Goal: Task Accomplishment & Management: Manage account settings

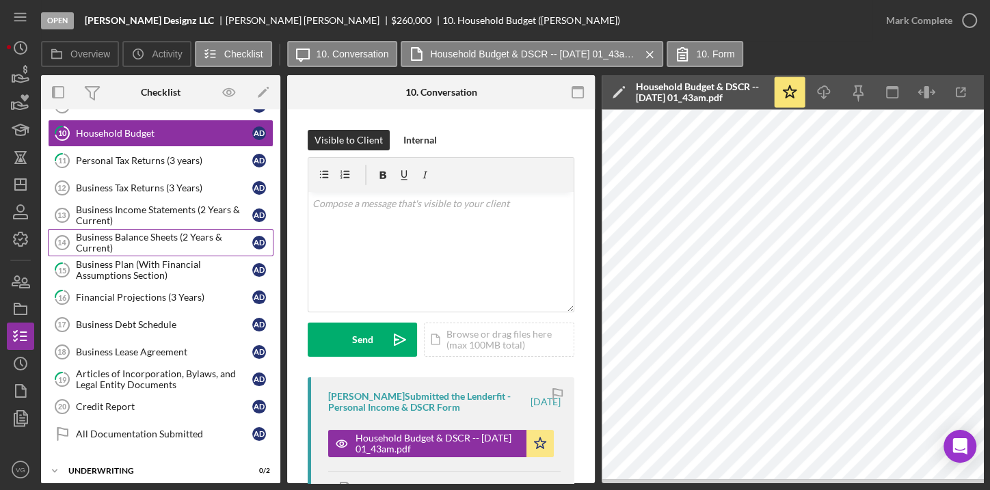
scroll to position [276, 0]
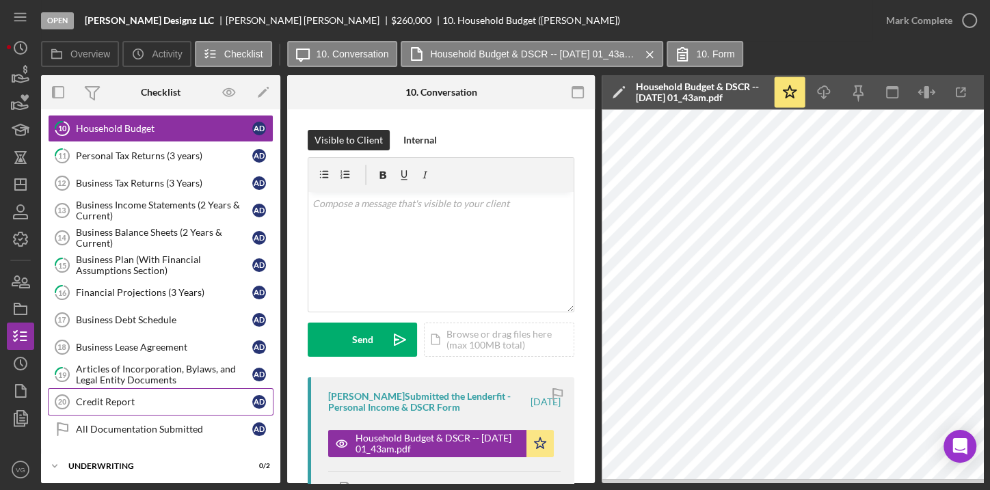
click at [131, 397] on div "Credit Report" at bounding box center [164, 402] width 176 height 11
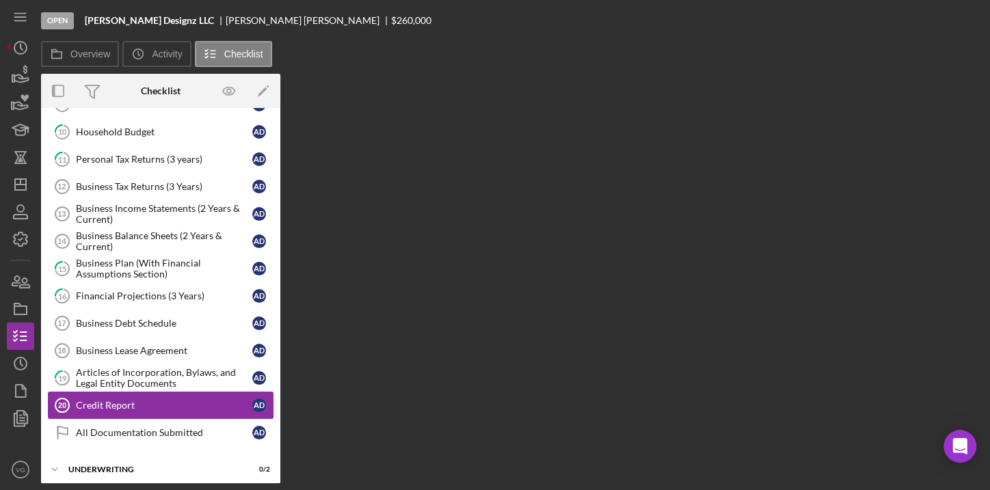
scroll to position [272, 0]
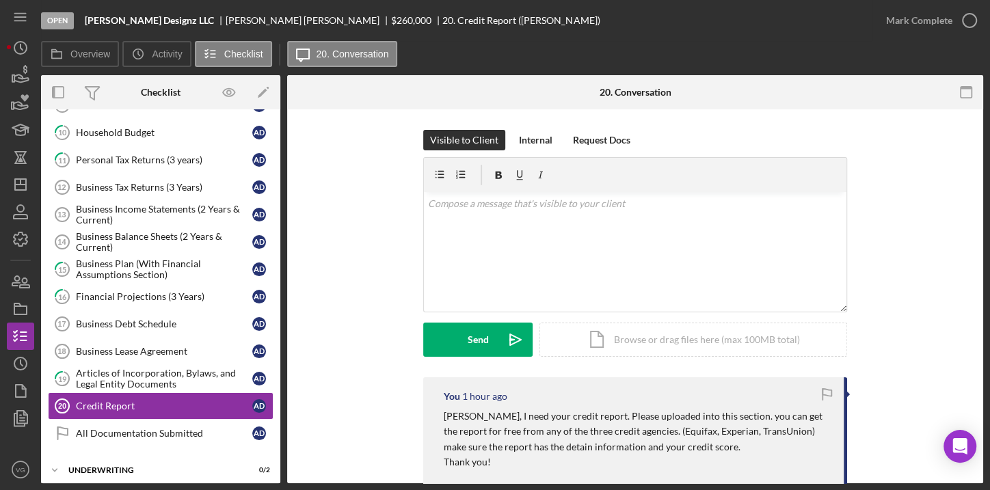
click at [685, 440] on p "[PERSON_NAME], I need your credit report. Please uploaded into this section. yo…" at bounding box center [637, 432] width 386 height 46
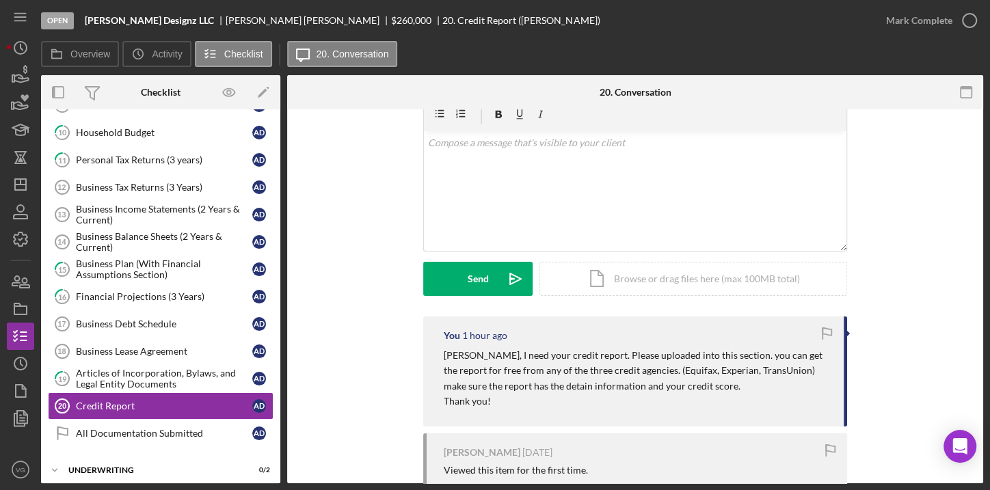
scroll to position [196, 0]
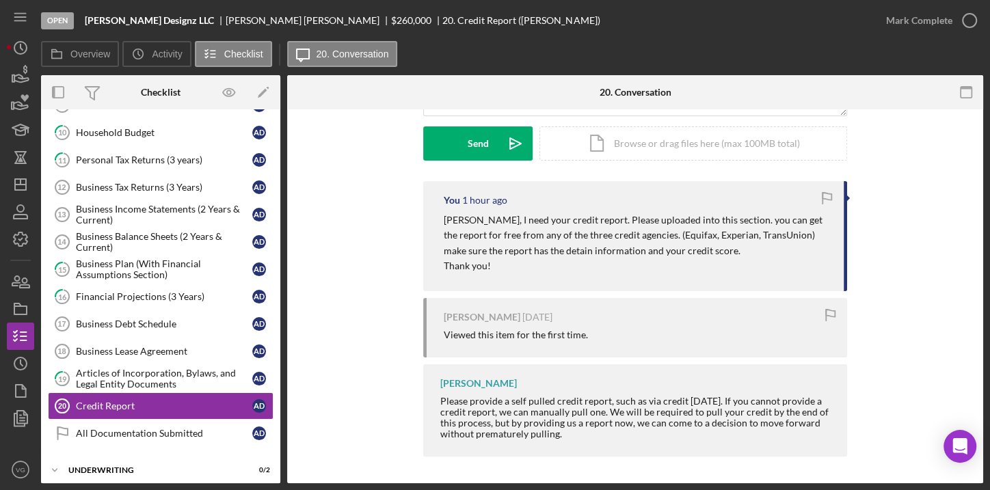
drag, startPoint x: 592, startPoint y: 238, endPoint x: 377, endPoint y: 248, distance: 215.0
click at [377, 248] on div "You 1 hour ago [PERSON_NAME], I need your credit report. Please uploaded into t…" at bounding box center [635, 322] width 655 height 282
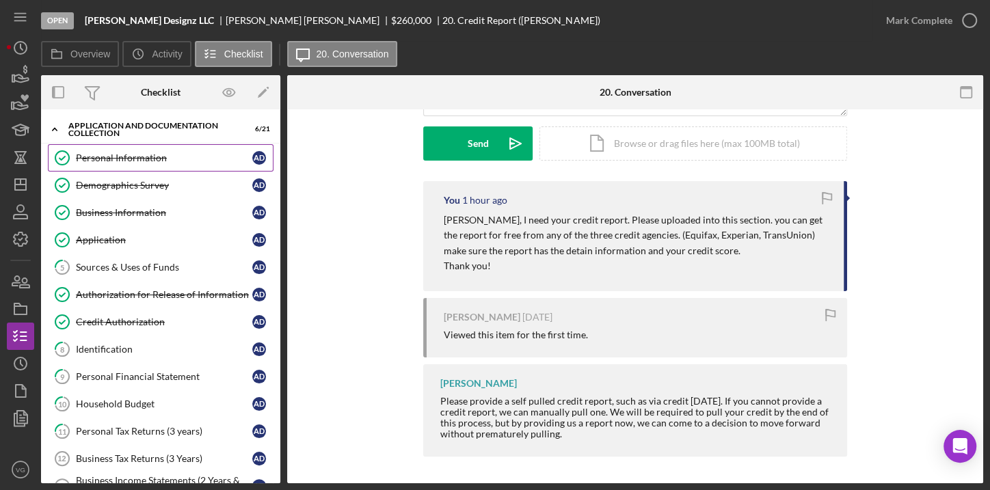
click at [112, 159] on div "Personal Information" at bounding box center [164, 158] width 176 height 11
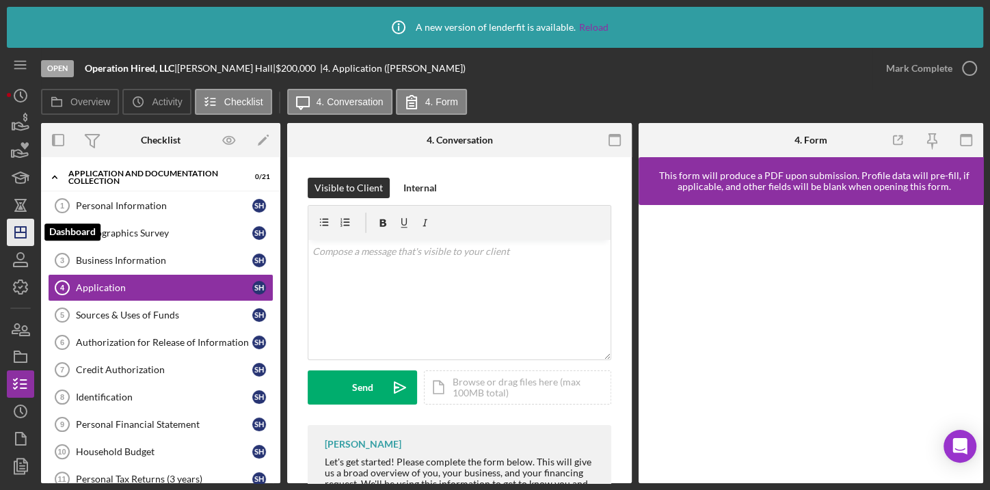
click at [23, 233] on line "button" at bounding box center [20, 233] width 11 height 0
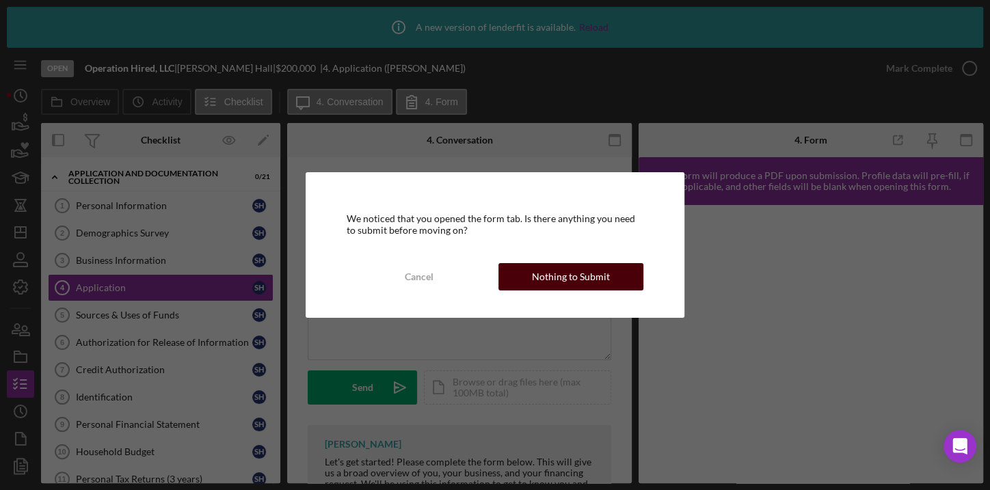
click at [540, 278] on div "Nothing to Submit" at bounding box center [571, 276] width 78 height 27
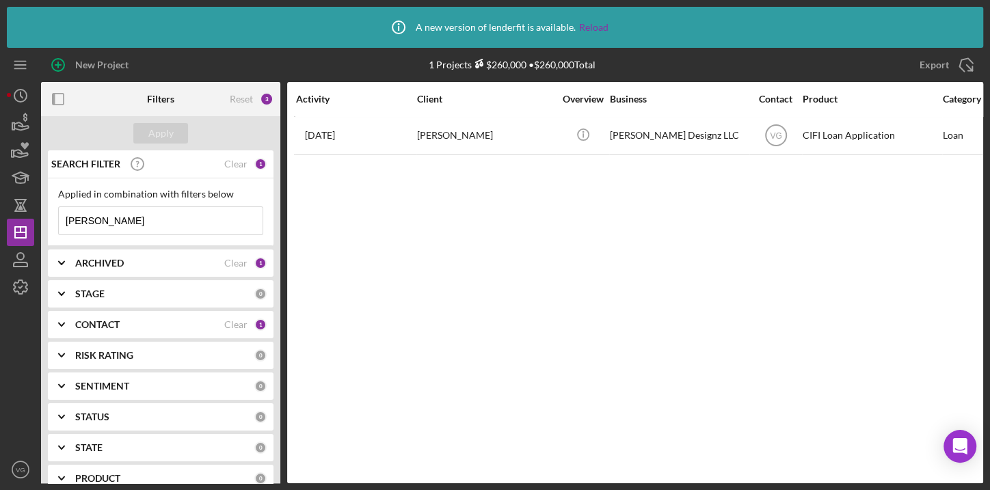
click at [139, 217] on input "[PERSON_NAME]" at bounding box center [161, 220] width 204 height 27
drag, startPoint x: 139, startPoint y: 217, endPoint x: 46, endPoint y: 209, distance: 93.4
click at [46, 209] on div "SEARCH FILTER Clear 1 Applied in combination with filters below Dilworth Icon/M…" at bounding box center [160, 340] width 239 height 381
click at [229, 163] on div "Clear" at bounding box center [235, 164] width 23 height 11
click at [167, 136] on div "Apply" at bounding box center [160, 133] width 25 height 21
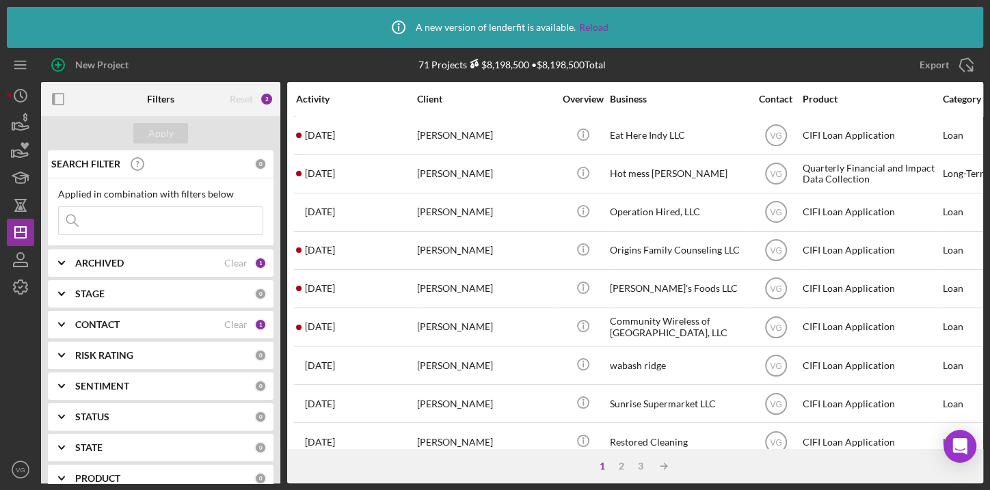
click at [128, 220] on input at bounding box center [161, 220] width 204 height 27
type input "paradise"
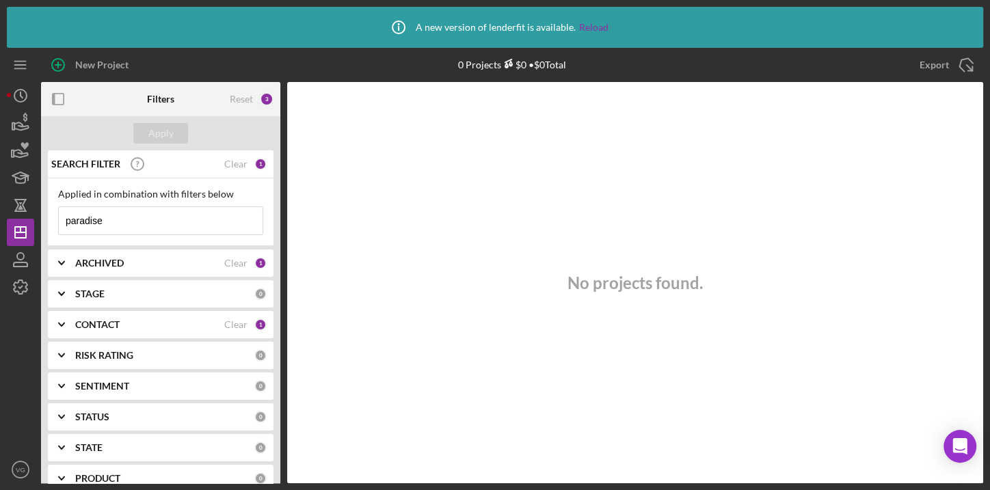
drag, startPoint x: 109, startPoint y: 221, endPoint x: 59, endPoint y: 222, distance: 49.9
click at [59, 222] on input "paradise" at bounding box center [161, 220] width 204 height 27
click at [155, 133] on div "Apply" at bounding box center [160, 133] width 25 height 21
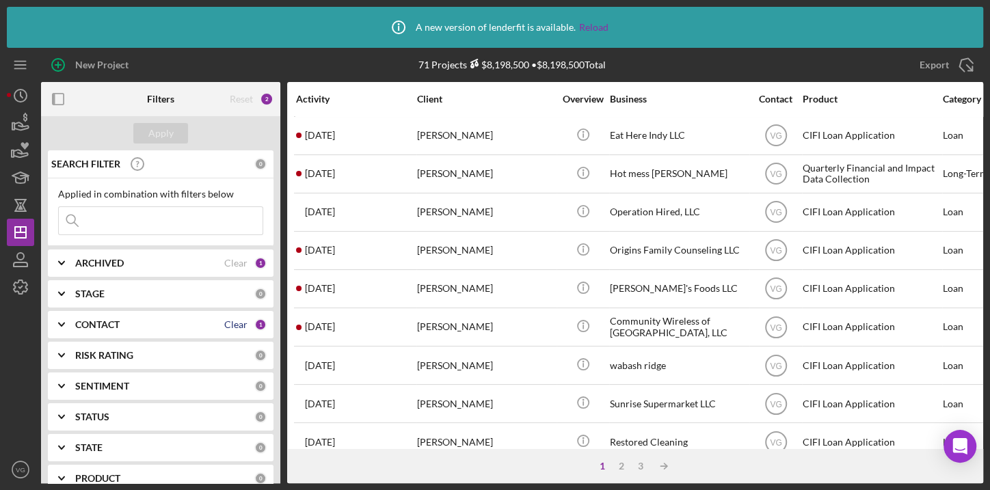
click at [239, 323] on div "Clear" at bounding box center [235, 324] width 23 height 11
click at [156, 134] on div "Apply" at bounding box center [160, 133] width 25 height 21
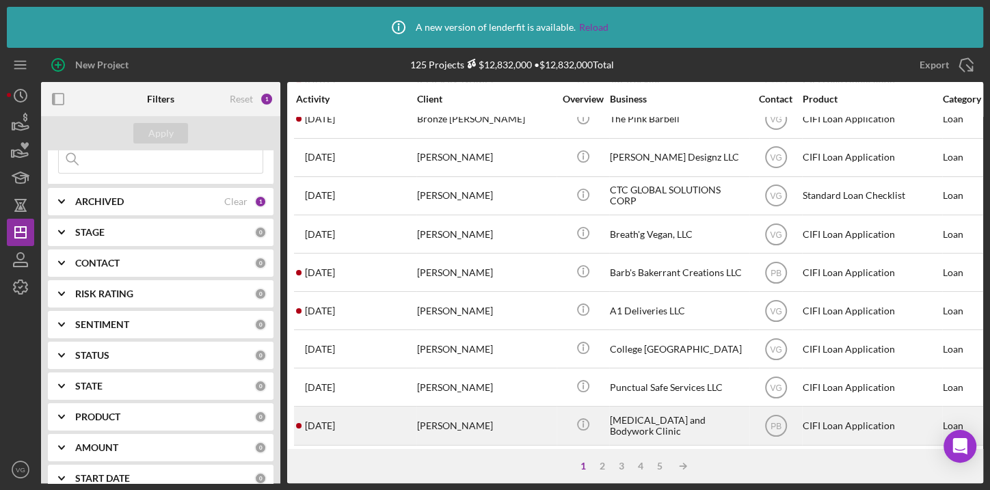
scroll to position [453, 0]
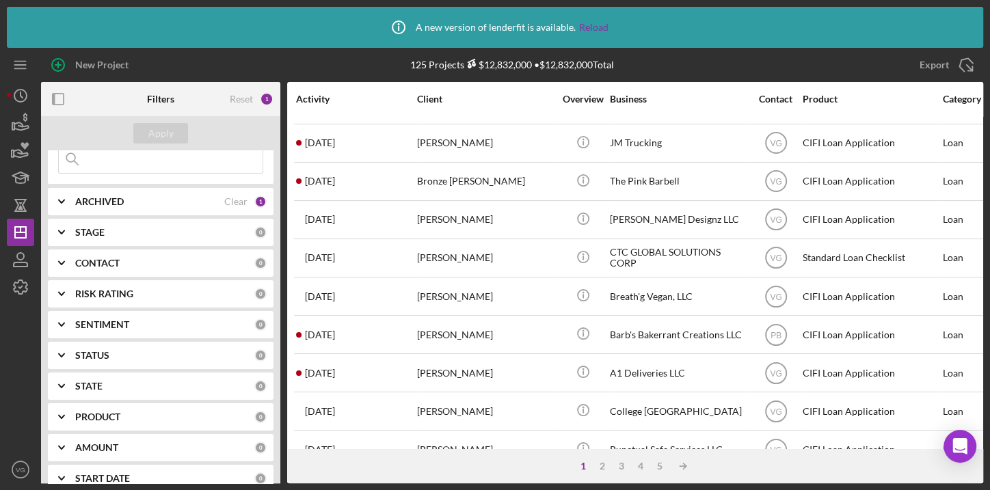
click at [167, 161] on input at bounding box center [161, 159] width 204 height 27
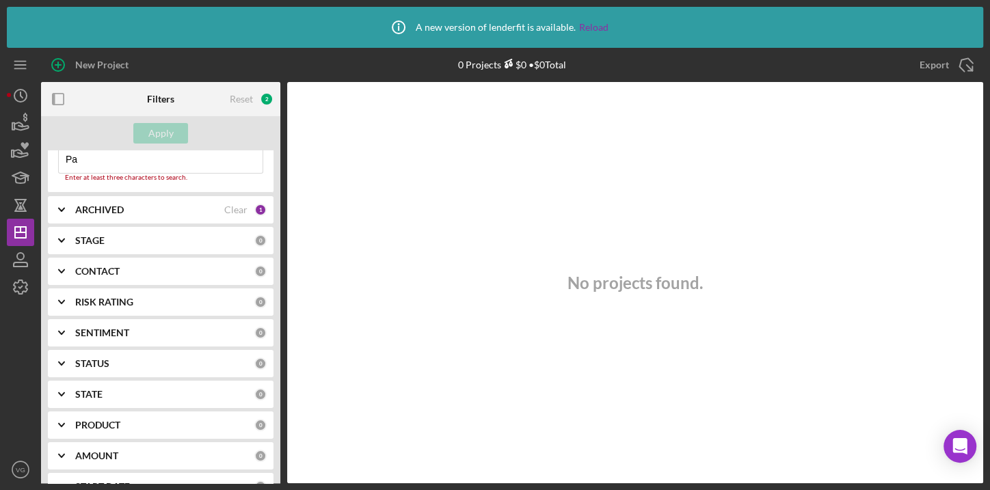
type input "P"
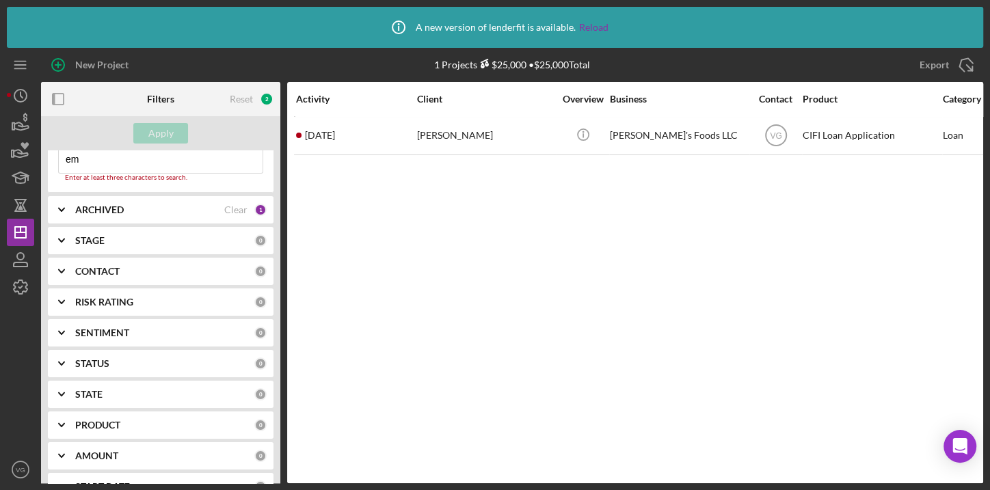
type input "e"
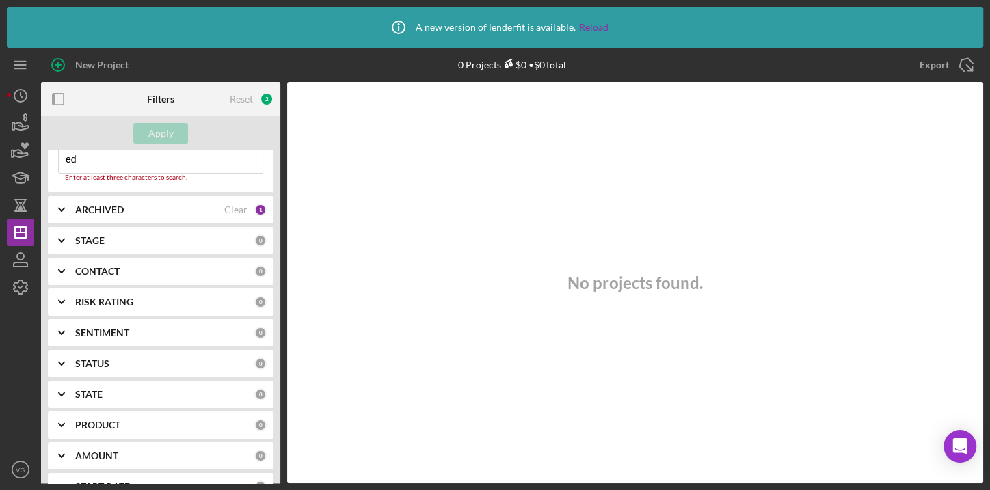
type input "e"
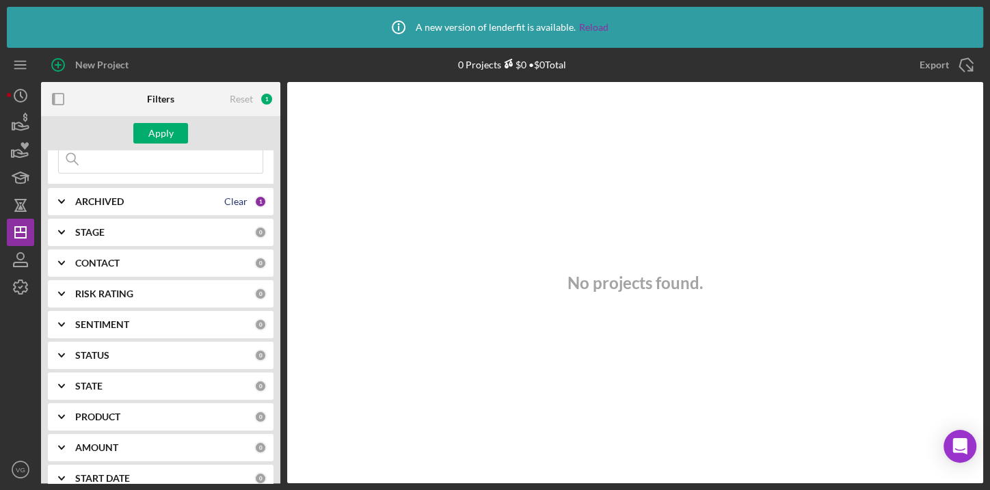
click at [233, 198] on div "Clear" at bounding box center [235, 201] width 23 height 11
click at [161, 131] on div "Apply" at bounding box center [160, 133] width 25 height 21
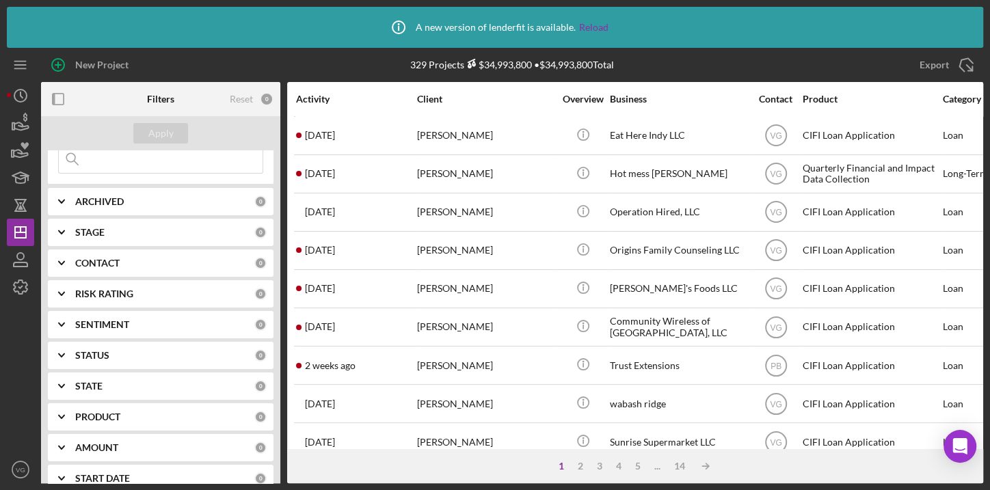
click at [58, 265] on icon "Icon/Expander" at bounding box center [61, 263] width 34 height 34
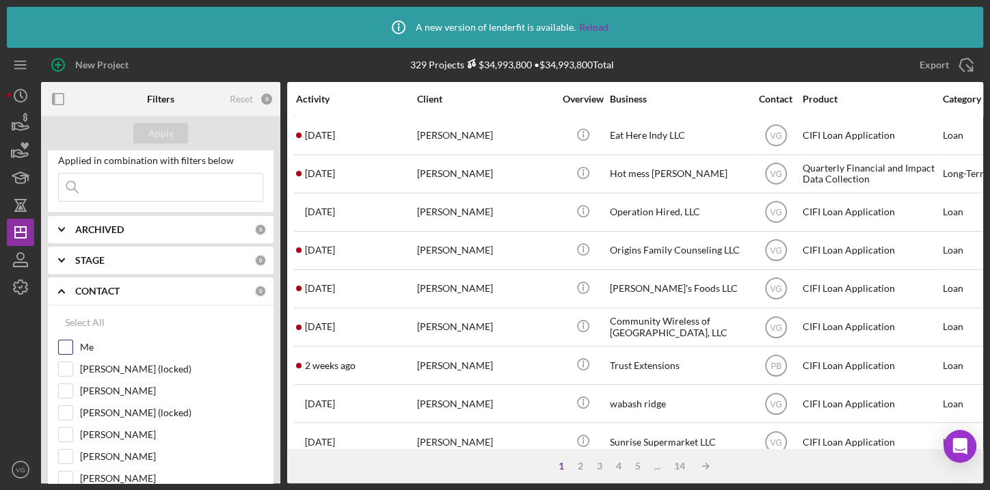
scroll to position [0, 0]
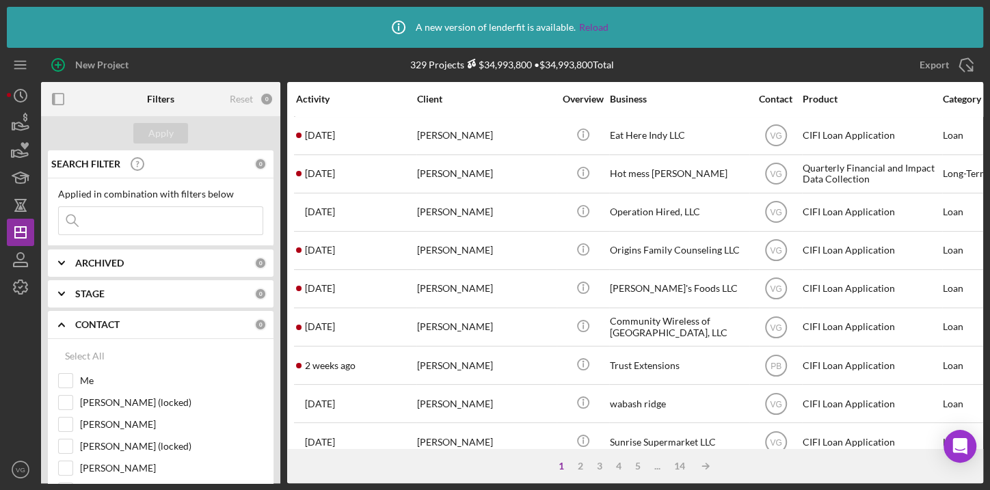
click at [719, 28] on div "Icon/Info A new version of lenderfit is available. Reload" at bounding box center [495, 27] width 977 height 41
click at [735, 66] on div "Export Icon/Export" at bounding box center [827, 65] width 314 height 34
click at [724, 66] on div "Export Icon/Export" at bounding box center [827, 65] width 314 height 34
click at [137, 226] on input at bounding box center [161, 220] width 204 height 27
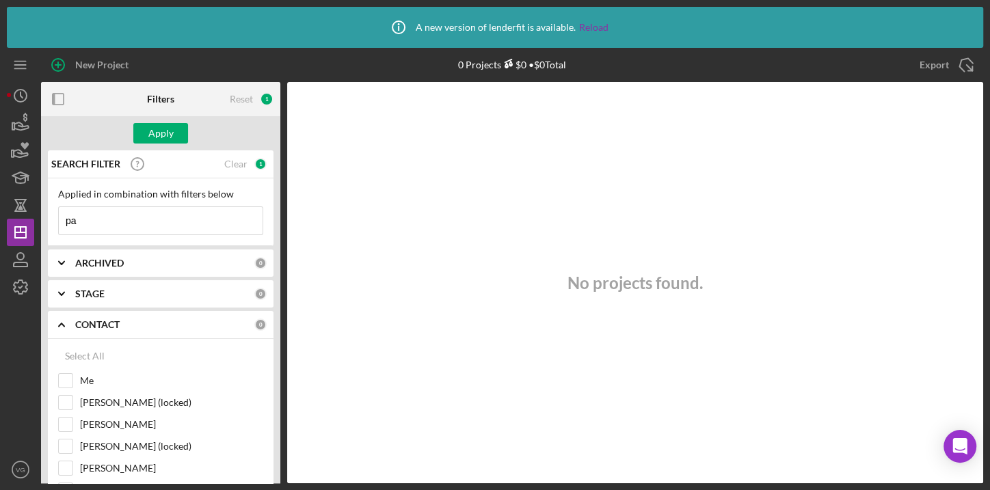
type input "p"
click at [16, 233] on line "button" at bounding box center [20, 233] width 11 height 0
click at [159, 137] on div "Apply" at bounding box center [160, 133] width 25 height 21
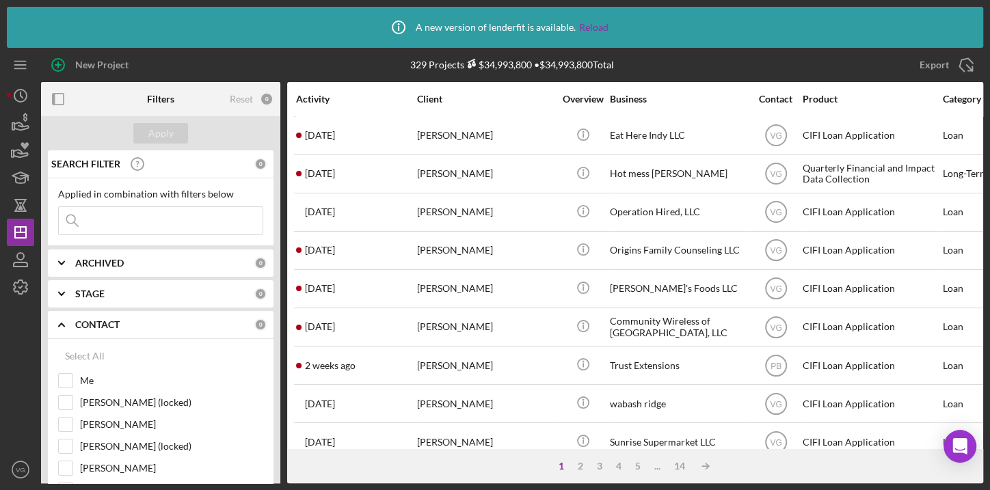
click at [105, 217] on input at bounding box center [161, 220] width 204 height 27
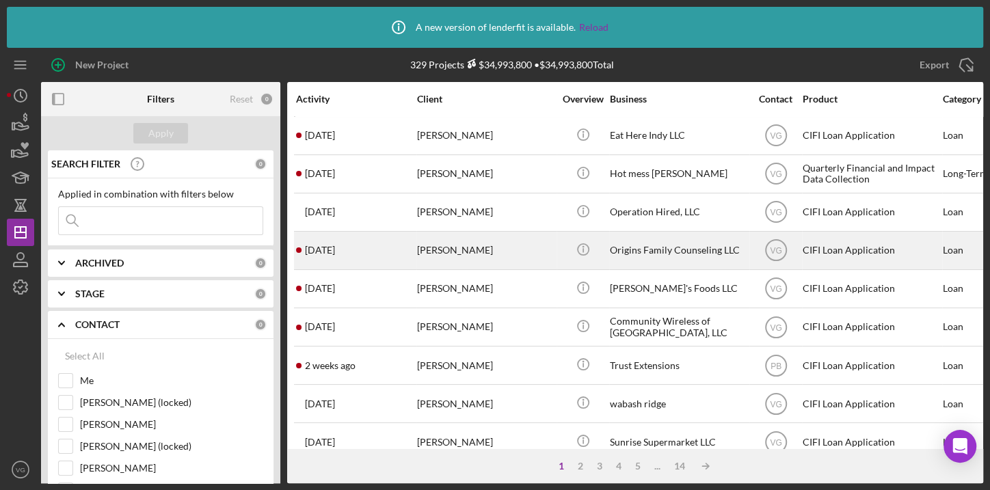
scroll to position [62, 0]
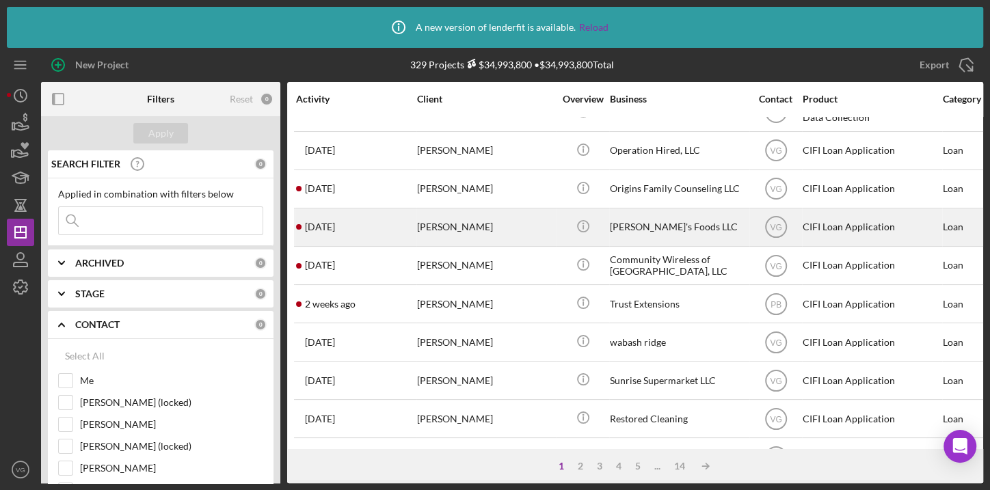
click at [439, 232] on div "David Glenn" at bounding box center [485, 227] width 137 height 36
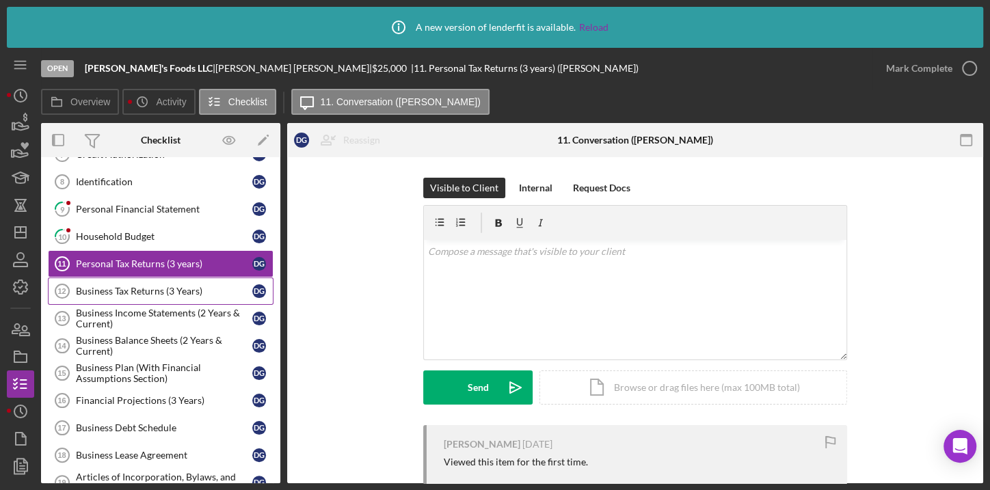
click at [124, 287] on div "Business Tax Returns (3 Years)" at bounding box center [164, 291] width 176 height 11
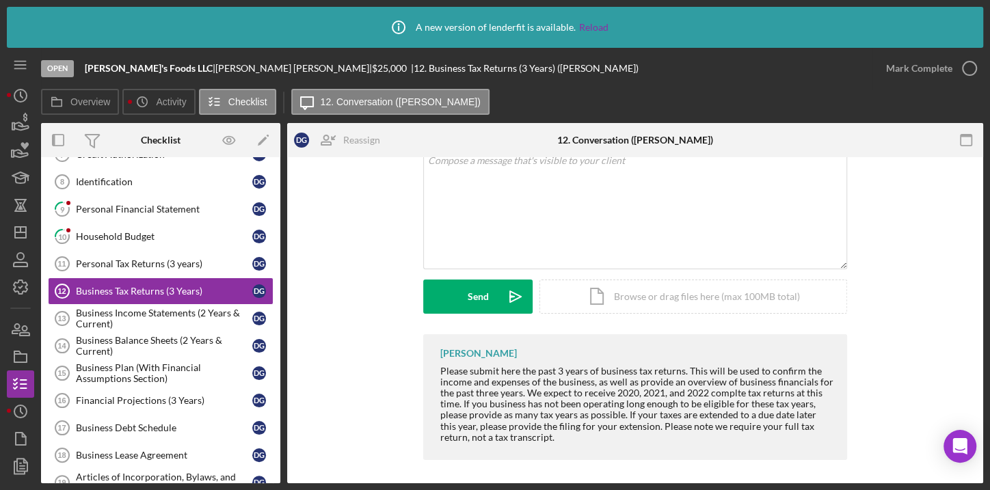
scroll to position [94, 0]
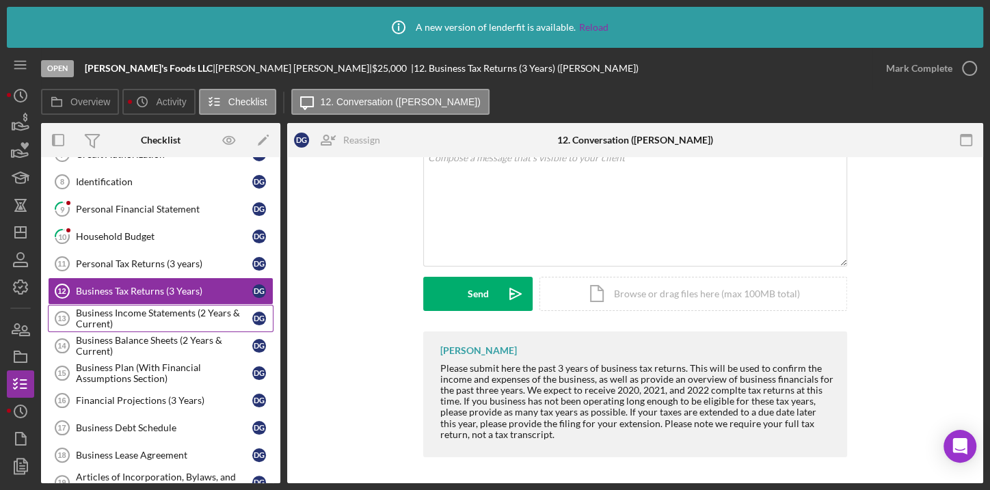
click at [127, 308] on div "Business Income Statements (2 Years & Current)" at bounding box center [164, 319] width 176 height 22
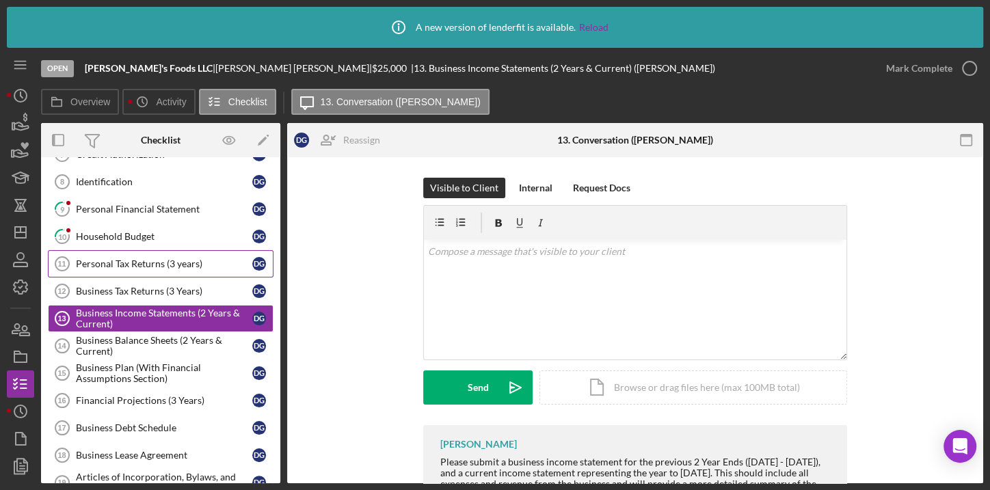
click at [147, 259] on div "Personal Tax Returns (3 years)" at bounding box center [164, 264] width 176 height 11
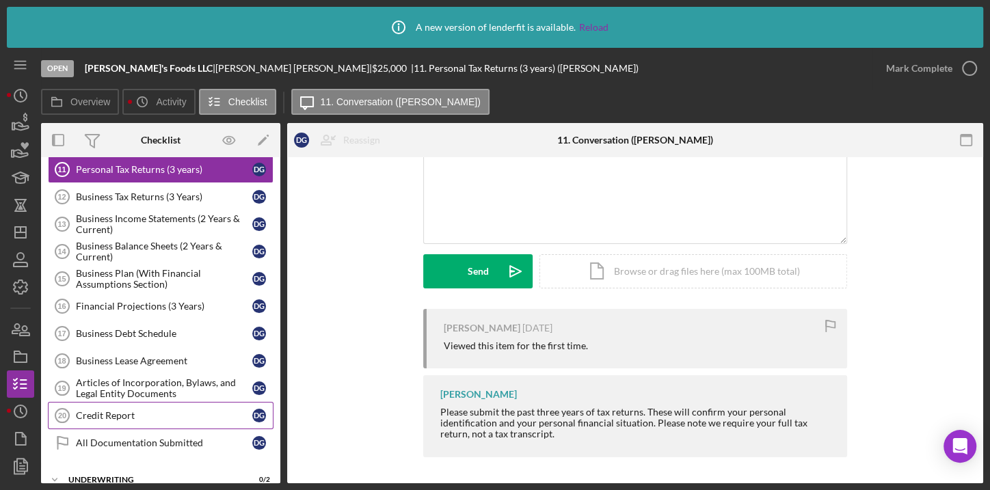
scroll to position [349, 0]
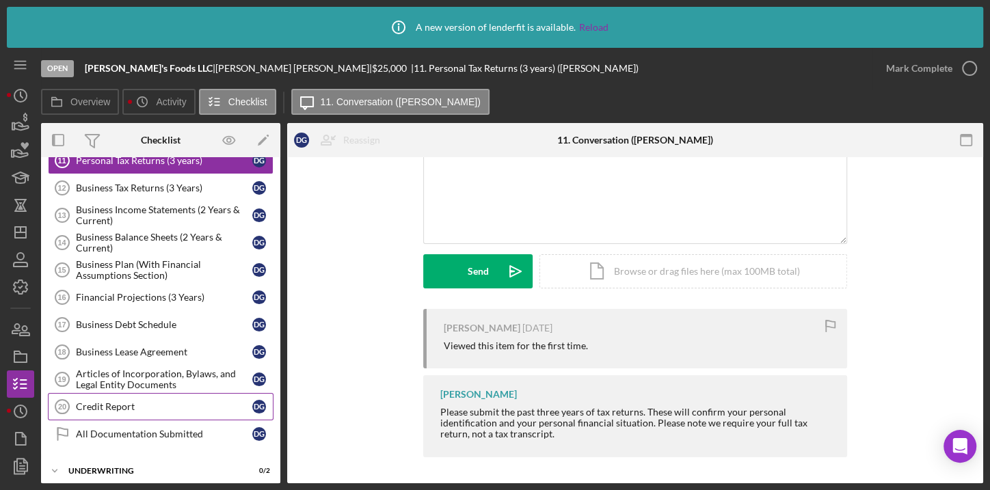
click at [124, 401] on div "Credit Report" at bounding box center [164, 406] width 176 height 11
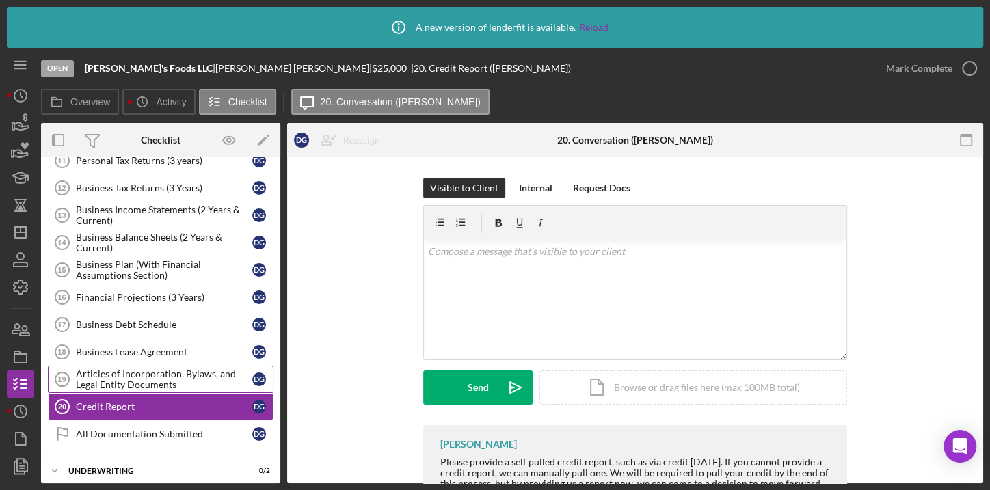
click at [117, 371] on div "Articles of Incorporation, Bylaws, and Legal Entity Documents" at bounding box center [164, 380] width 176 height 22
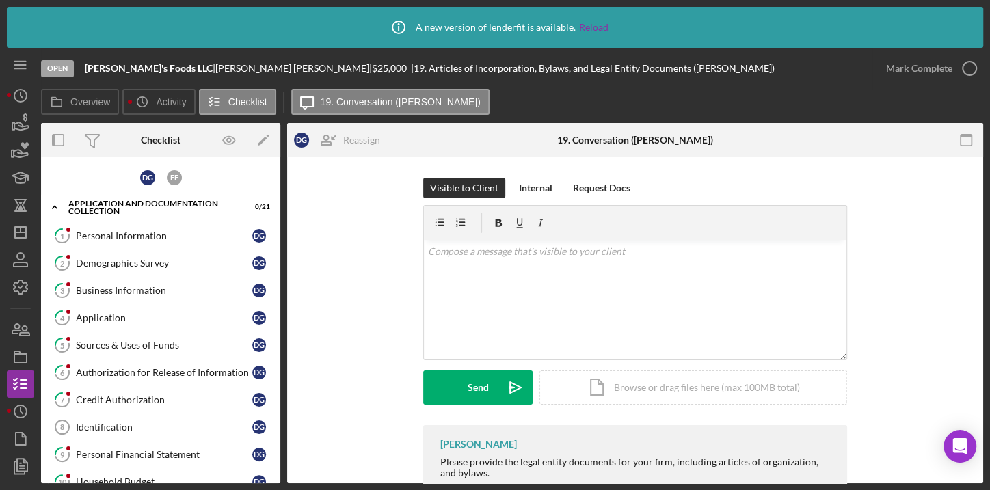
click at [317, 216] on div "Visible to Client Internal Request Docs v Color teal Color pink Remove color Ad…" at bounding box center [635, 302] width 655 height 248
click at [152, 345] on div "Sources & Uses of Funds" at bounding box center [164, 345] width 176 height 11
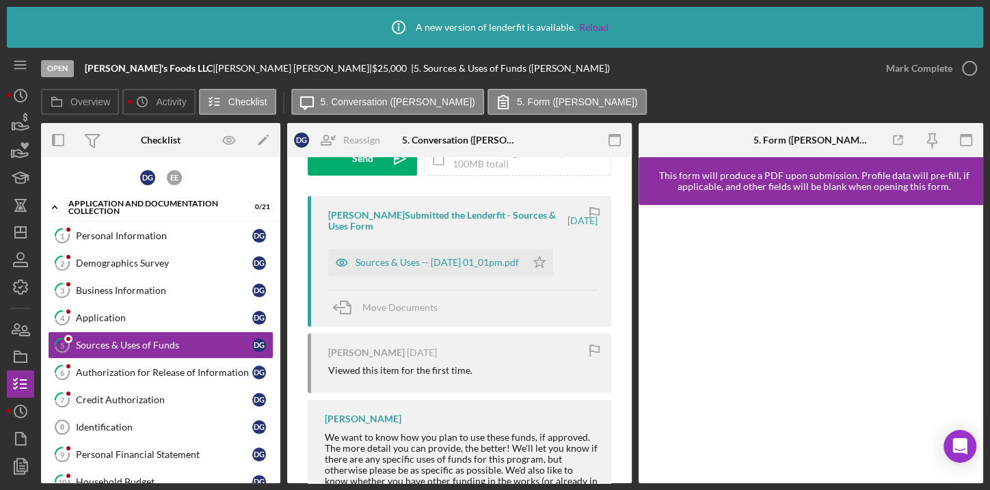
scroll to position [248, 0]
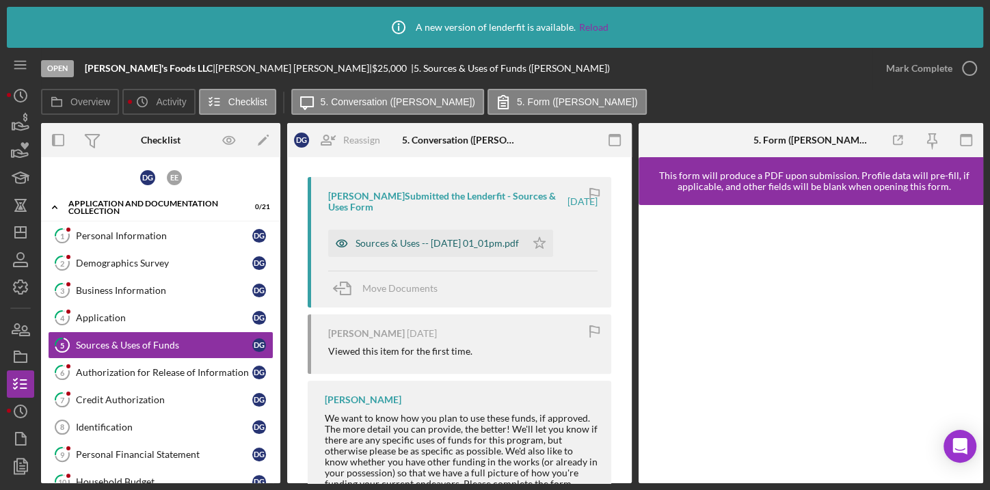
click at [484, 247] on div "Sources & Uses -- 2025-09-10 01_01pm.pdf" at bounding box center [437, 243] width 163 height 11
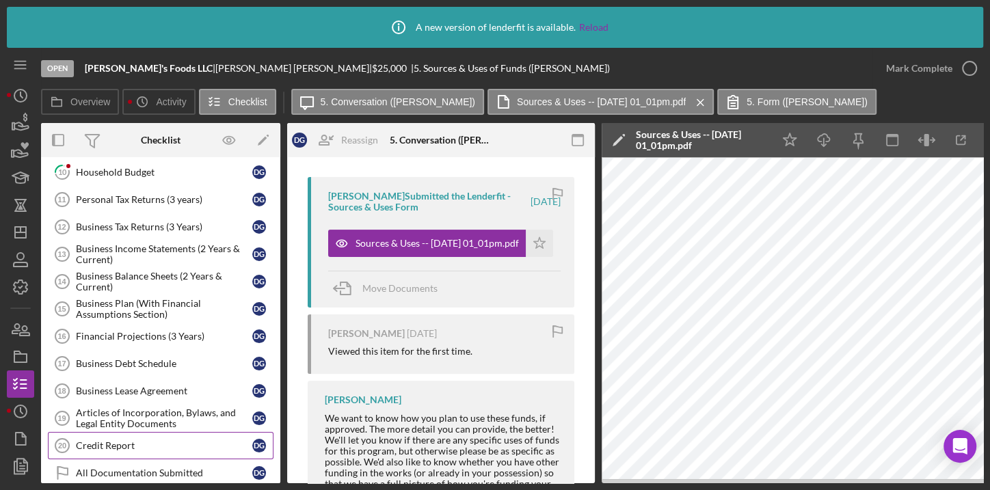
scroll to position [310, 0]
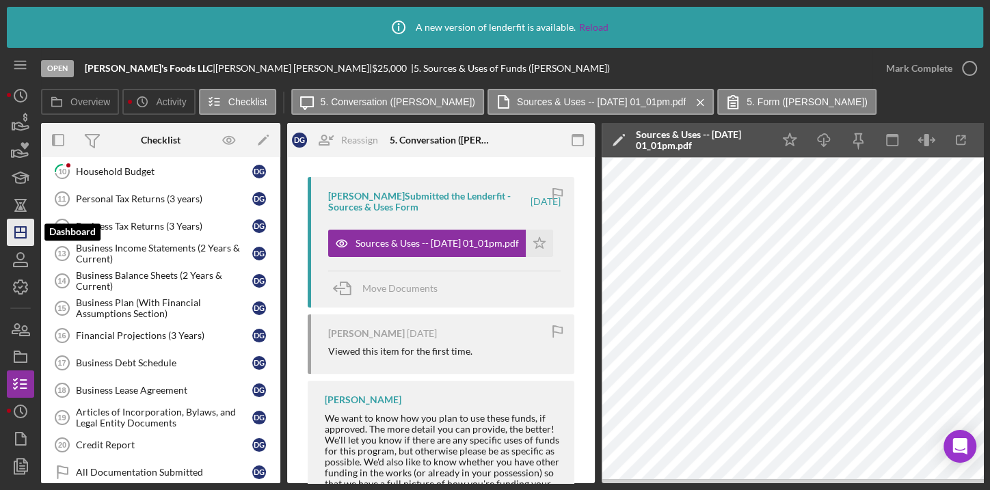
click at [19, 233] on line "button" at bounding box center [20, 233] width 11 height 0
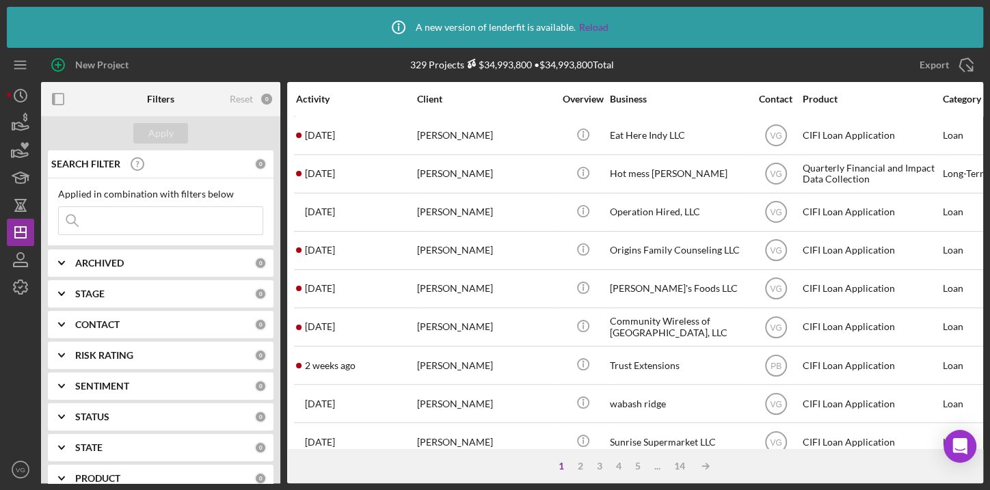
click at [139, 218] on input at bounding box center [161, 220] width 204 height 27
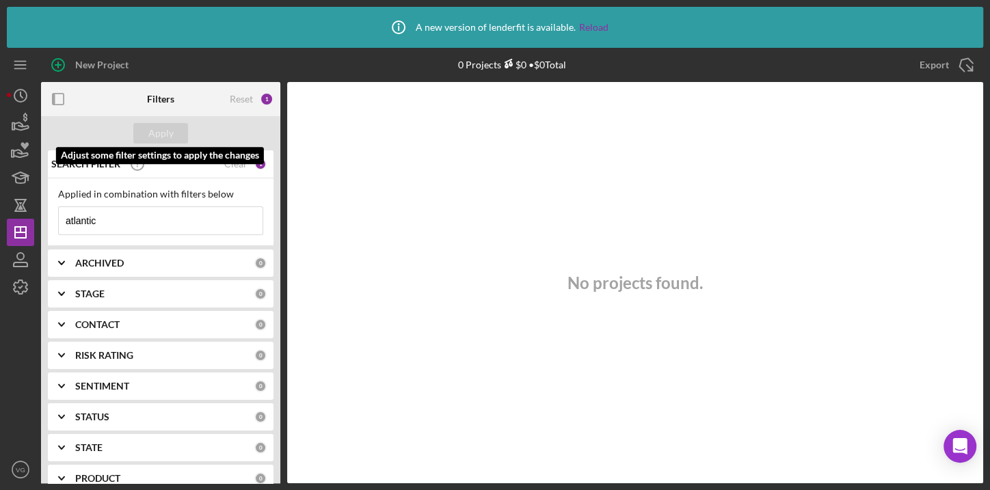
type input "atlantic"
click at [184, 224] on input "atlantic" at bounding box center [161, 220] width 204 height 27
click at [242, 163] on div "Clear" at bounding box center [235, 164] width 23 height 11
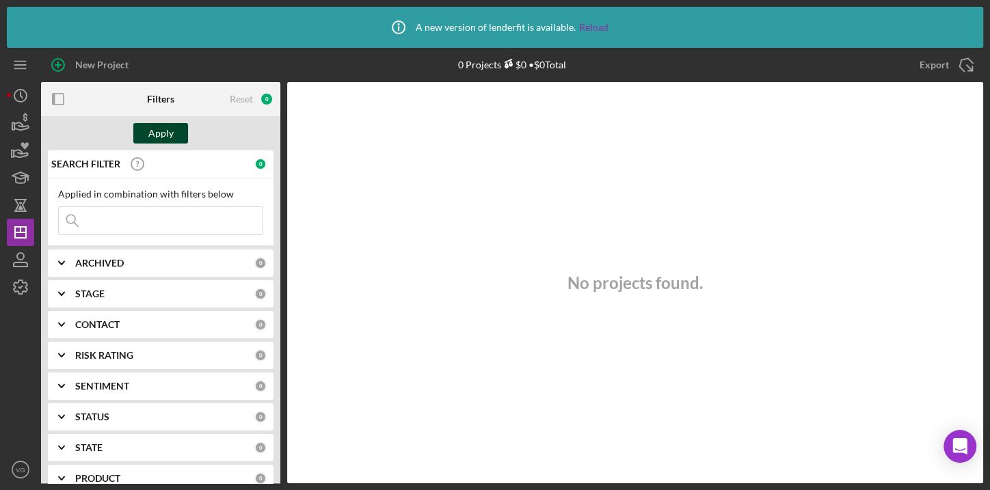
click at [155, 127] on div "Apply" at bounding box center [160, 133] width 25 height 21
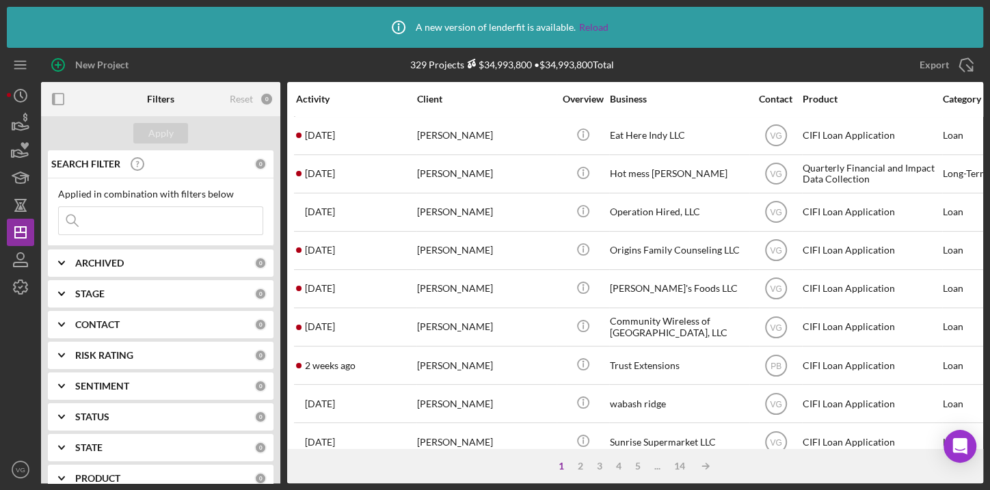
click at [128, 209] on input at bounding box center [161, 220] width 204 height 27
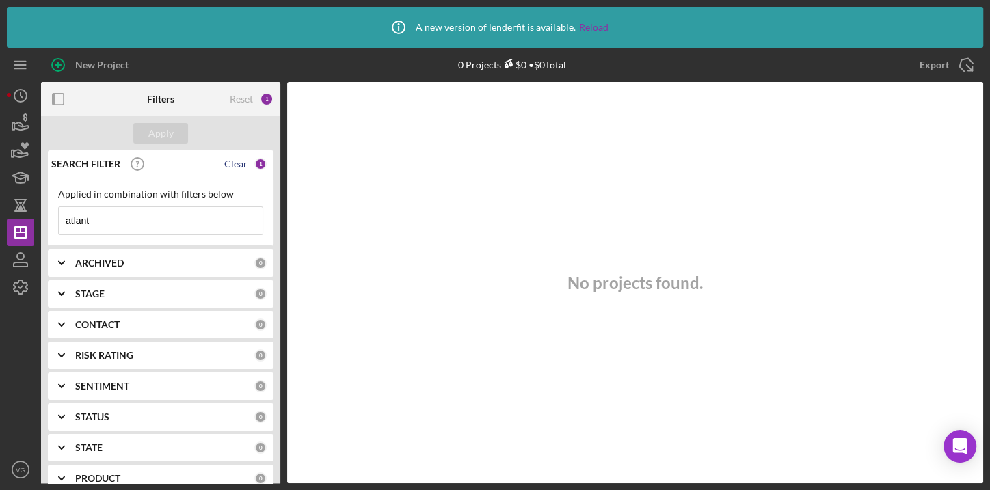
type input "atlant"
click at [239, 165] on div "Clear" at bounding box center [235, 164] width 23 height 11
click at [157, 139] on div "Apply" at bounding box center [160, 133] width 25 height 21
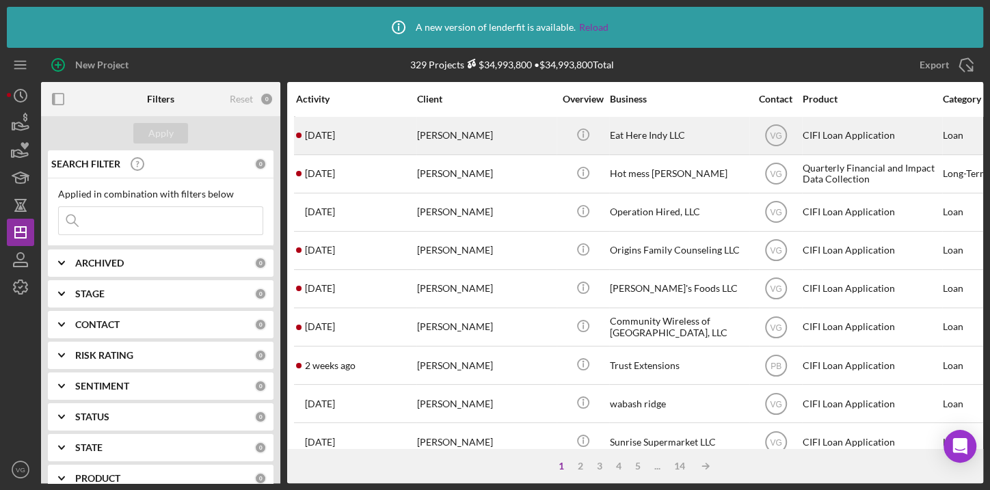
click at [460, 133] on div "Bradley Houser" at bounding box center [485, 136] width 137 height 36
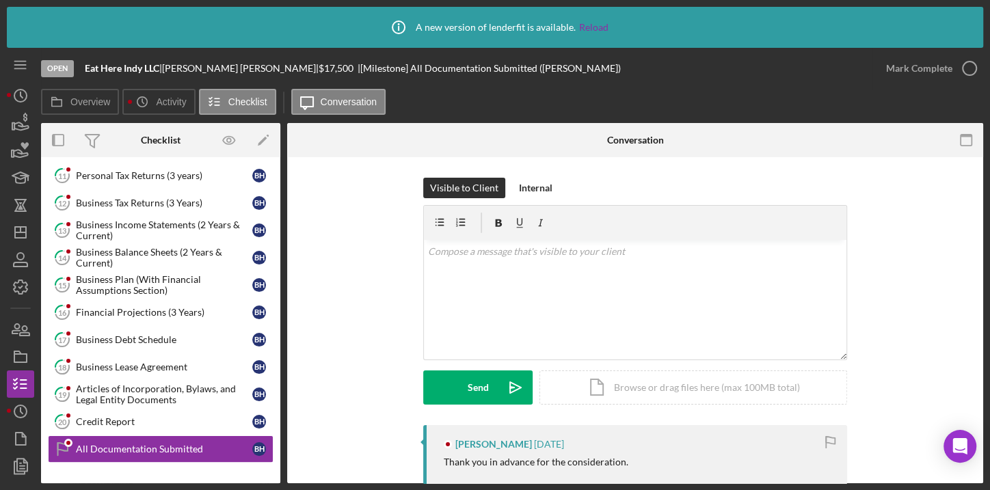
scroll to position [318, 0]
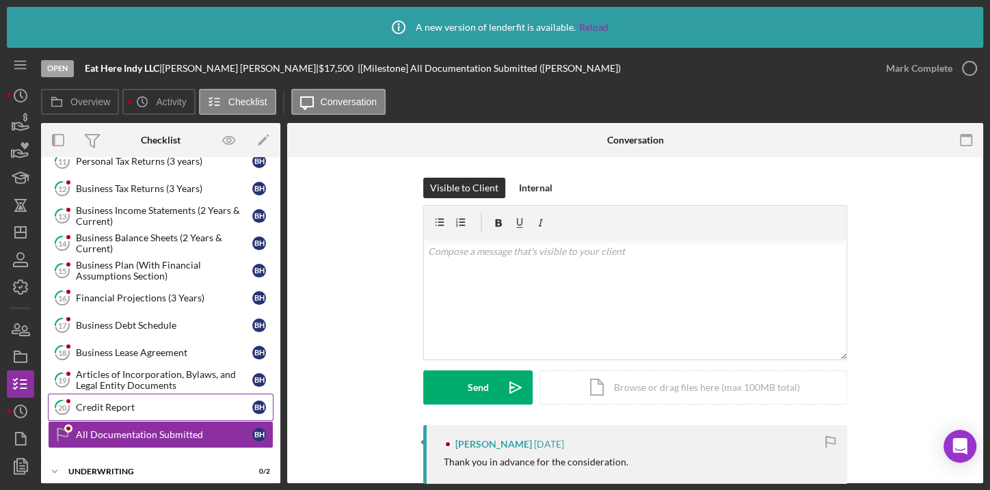
click at [154, 402] on div "Credit Report" at bounding box center [164, 407] width 176 height 11
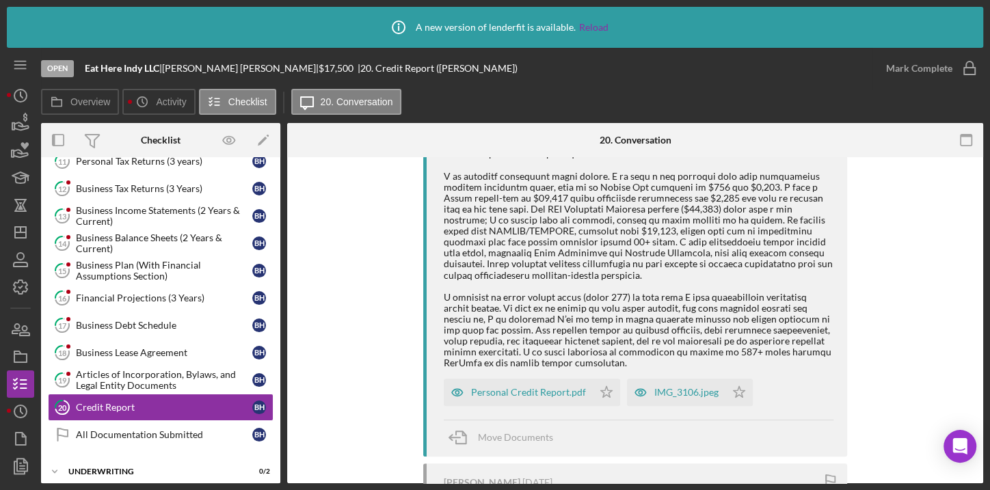
scroll to position [373, 0]
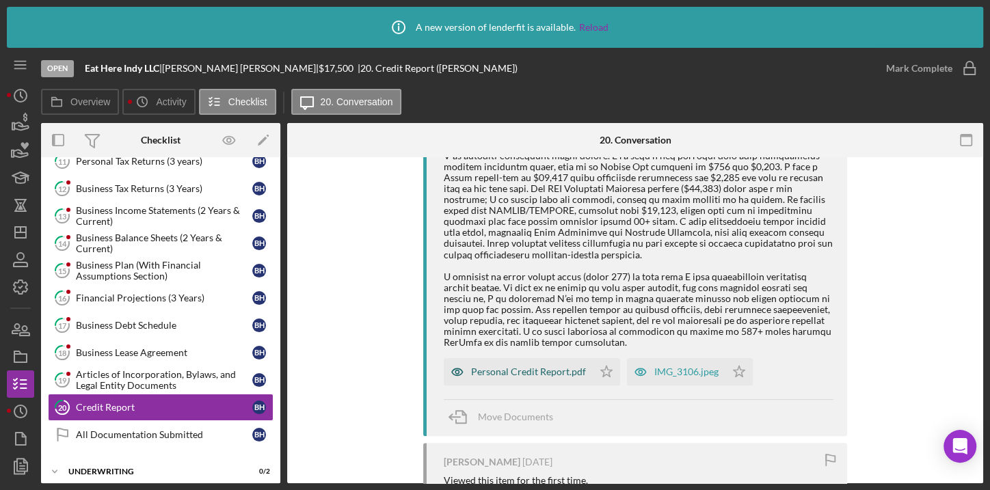
click at [567, 372] on div "Personal Credit Report.pdf" at bounding box center [528, 372] width 115 height 11
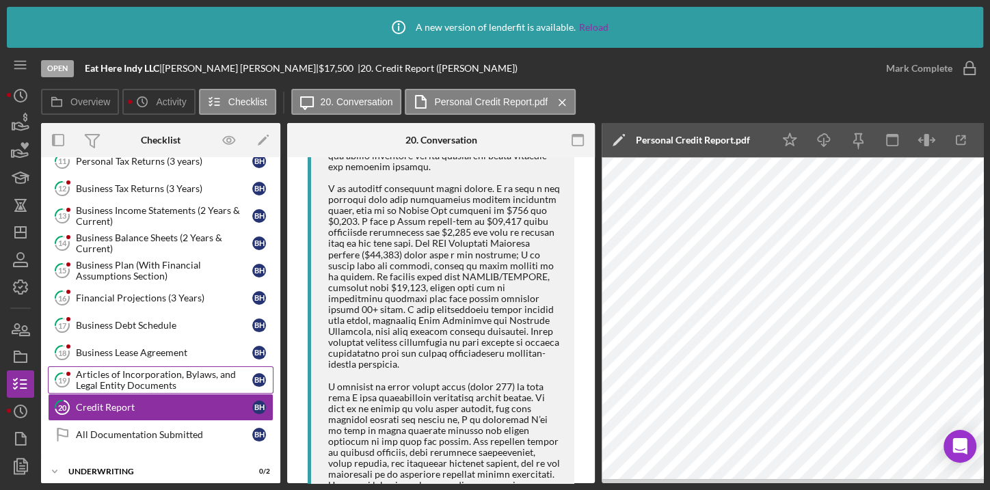
click at [107, 378] on div "Articles of Incorporation, Bylaws, and Legal Entity Documents" at bounding box center [164, 380] width 176 height 22
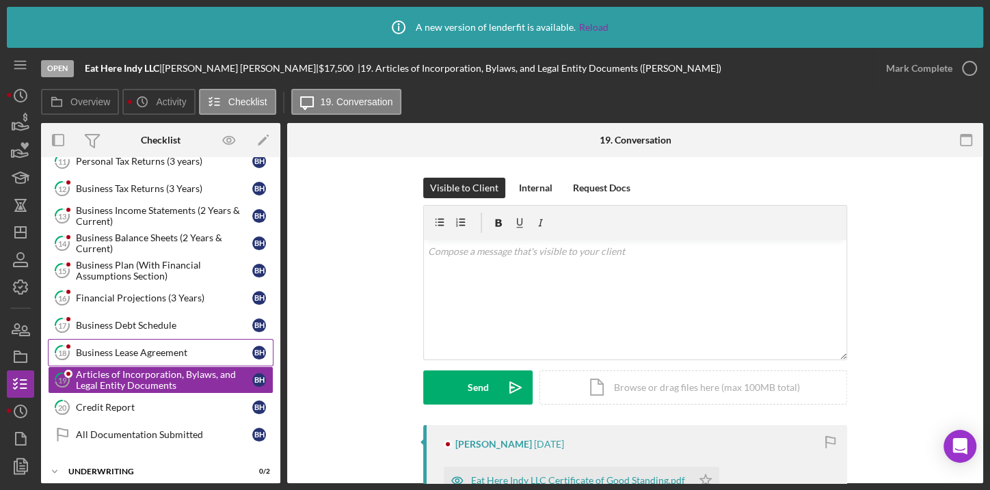
click at [122, 347] on div "Business Lease Agreement" at bounding box center [164, 352] width 176 height 11
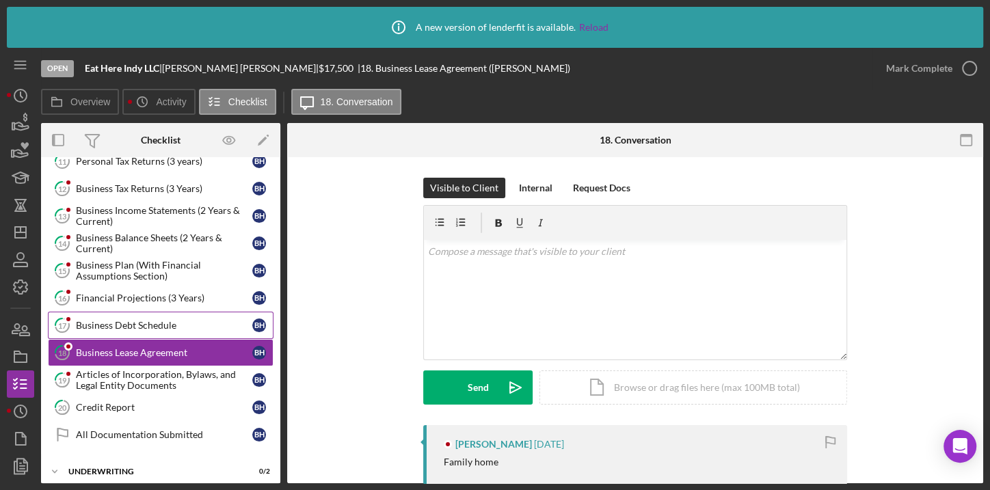
click at [125, 322] on div "Business Debt Schedule" at bounding box center [164, 325] width 176 height 11
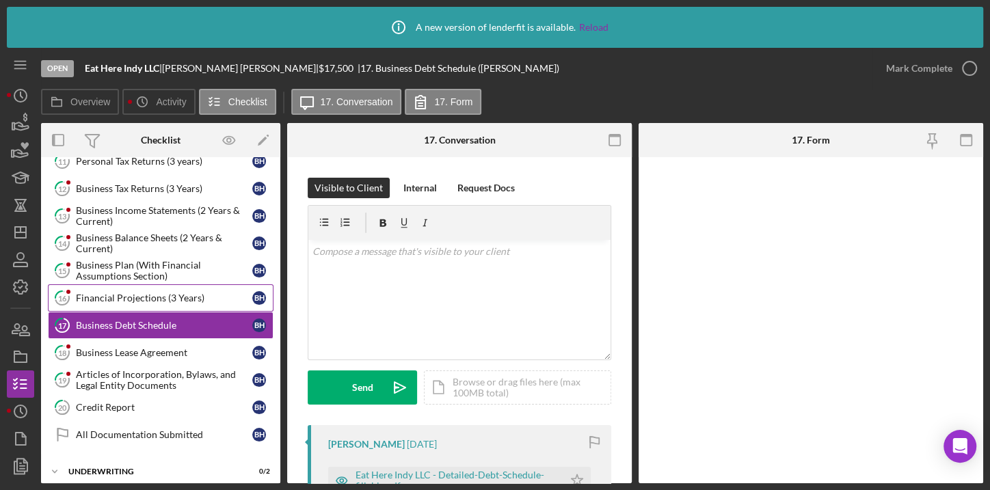
click at [120, 293] on div "Financial Projections (3 Years)" at bounding box center [164, 298] width 176 height 11
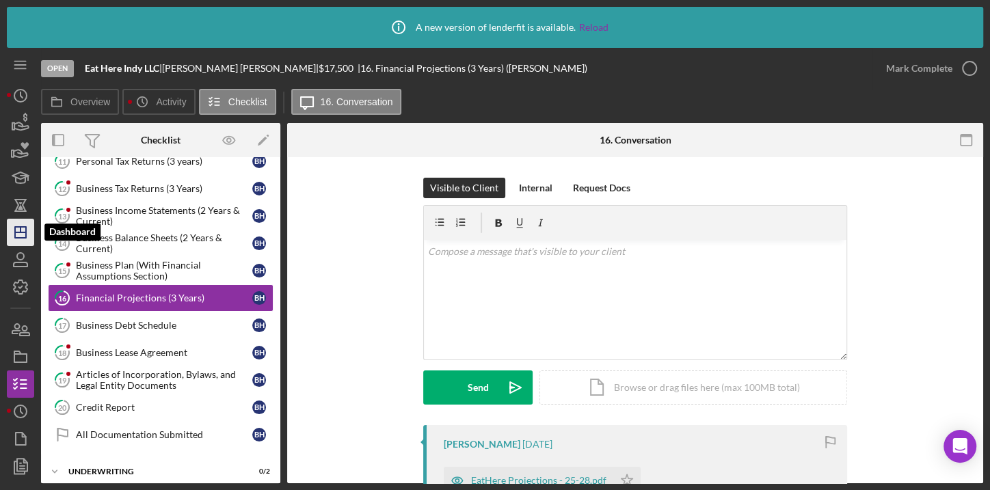
click at [23, 239] on icon "Icon/Dashboard" at bounding box center [20, 232] width 34 height 34
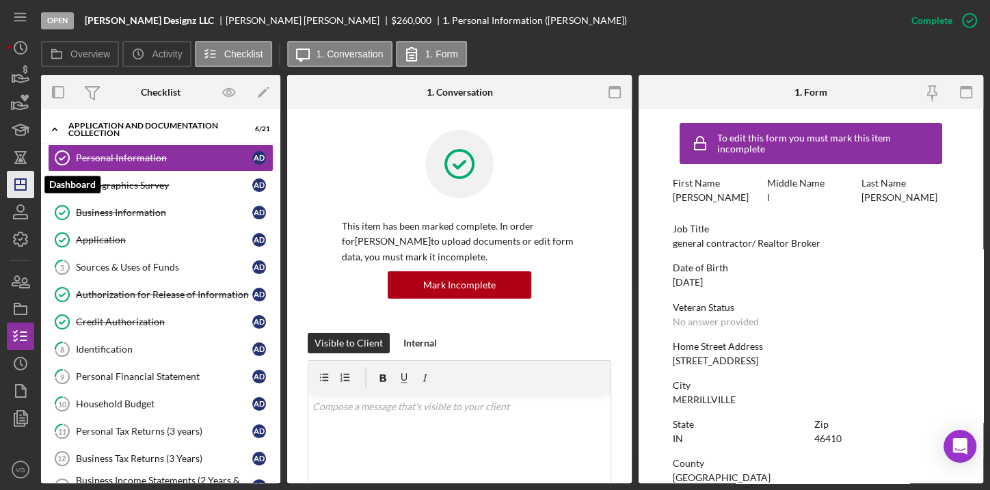
click at [14, 181] on icon "Icon/Dashboard" at bounding box center [20, 185] width 34 height 34
